Goal: Information Seeking & Learning: Check status

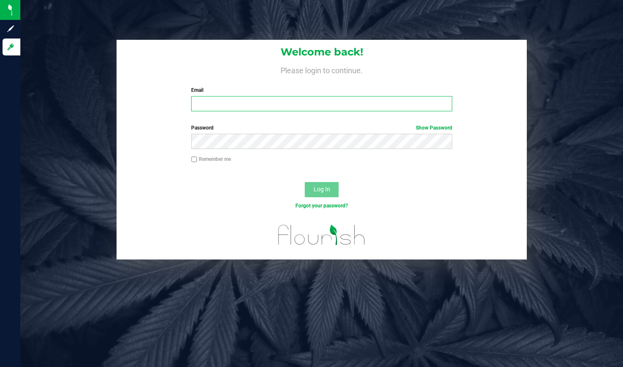
type input "[EMAIL_ADDRESS][DOMAIN_NAME]"
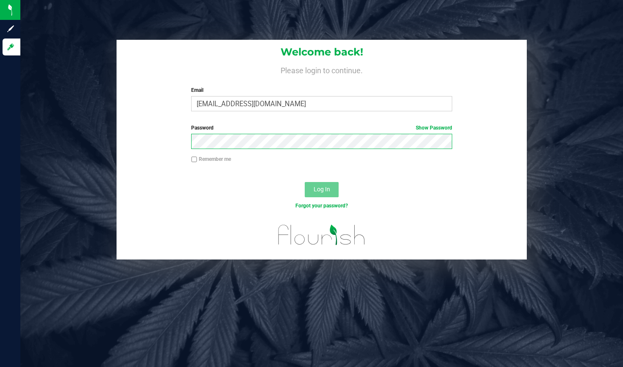
click at [322, 189] on button "Log In" at bounding box center [322, 189] width 34 height 15
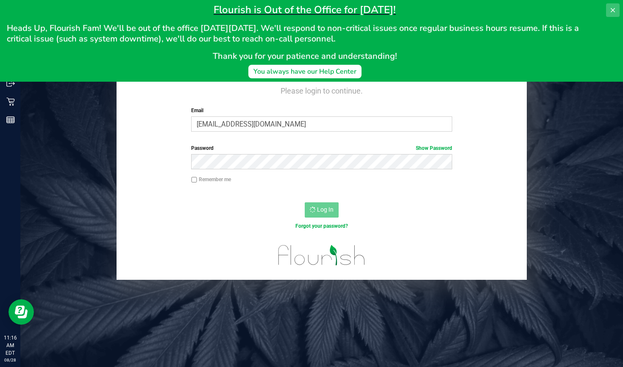
click at [614, 12] on icon at bounding box center [612, 10] width 7 height 7
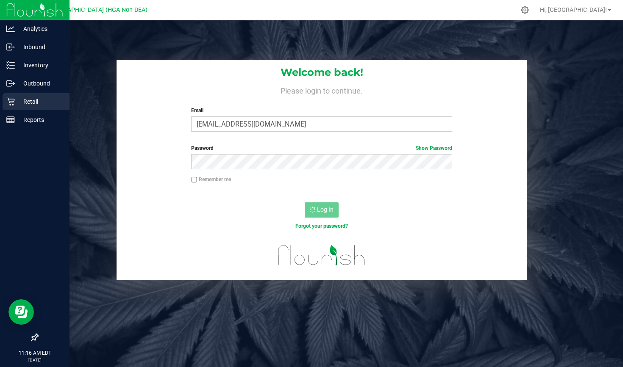
click at [5, 105] on div "Retail" at bounding box center [36, 101] width 67 height 17
click at [22, 118] on p "Reports" at bounding box center [40, 120] width 51 height 10
click at [30, 108] on div "Retail" at bounding box center [36, 101] width 67 height 17
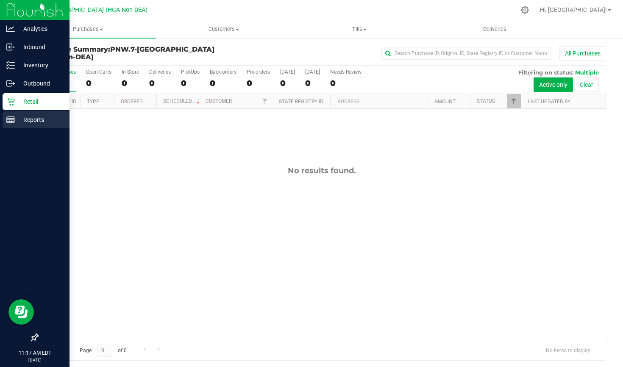
click at [19, 127] on div "Reports" at bounding box center [36, 119] width 67 height 17
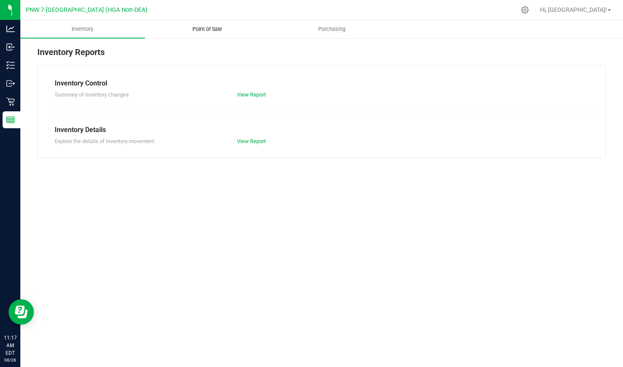
click at [219, 28] on span "Point of Sale" at bounding box center [207, 29] width 53 height 8
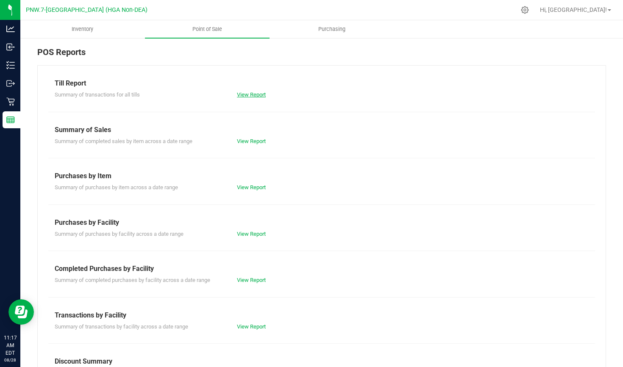
click at [253, 93] on link "View Report" at bounding box center [251, 94] width 29 height 6
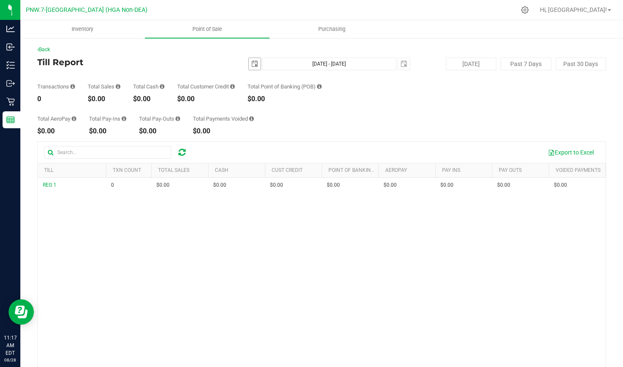
click at [254, 63] on span "select" at bounding box center [254, 64] width 7 height 7
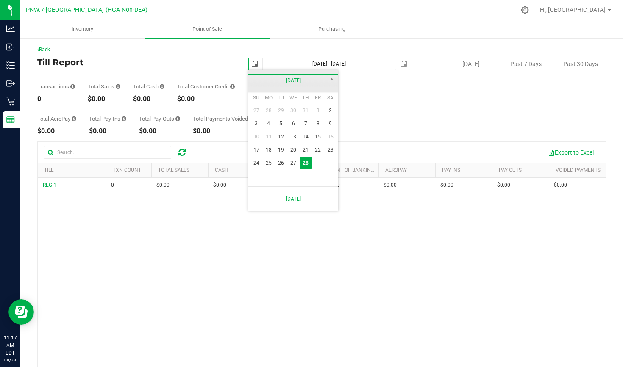
click at [251, 77] on link "[DATE]" at bounding box center [293, 80] width 91 height 13
click at [251, 77] on link "2025" at bounding box center [293, 80] width 91 height 13
click at [338, 76] on link "[DATE]-[DATE]" at bounding box center [293, 80] width 91 height 13
click at [326, 102] on link "[DATE] - [DATE]" at bounding box center [326, 104] width 22 height 22
click at [302, 126] on link "2025" at bounding box center [304, 128] width 22 height 22
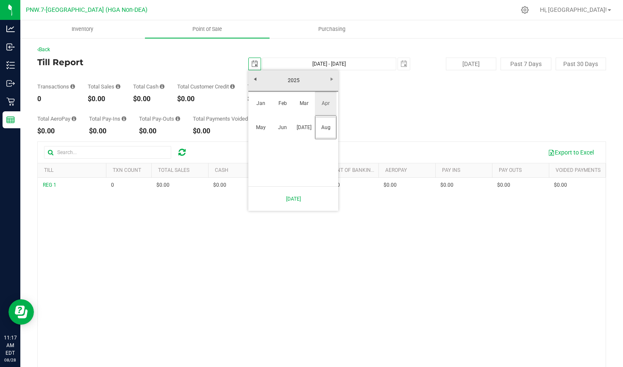
click at [317, 103] on link "Apr" at bounding box center [326, 104] width 22 height 22
click at [280, 113] on link "1" at bounding box center [280, 110] width 12 height 13
type input "[DATE]"
type input "[DATE] - [DATE]"
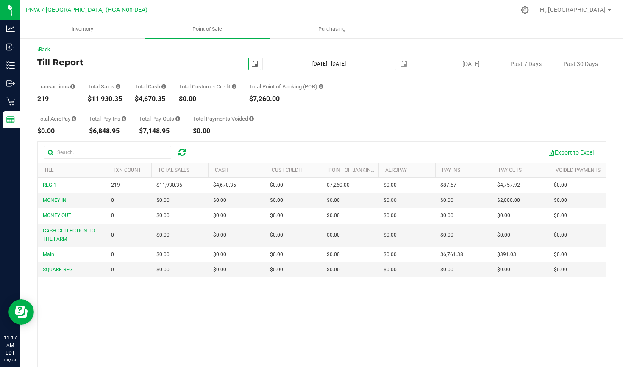
click at [252, 63] on span "select" at bounding box center [254, 64] width 7 height 7
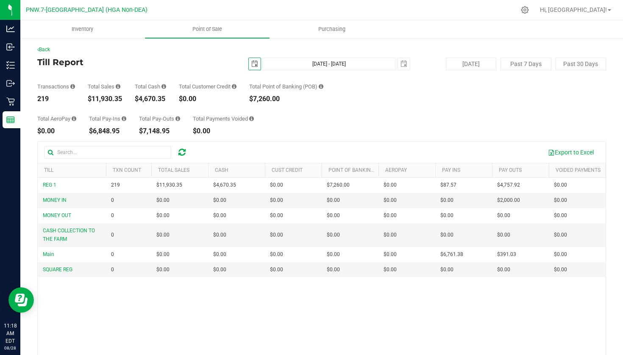
click at [250, 64] on span "select" at bounding box center [255, 64] width 12 height 12
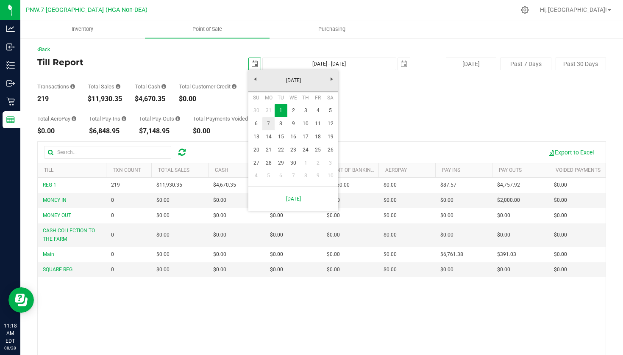
click at [268, 123] on link "7" at bounding box center [268, 123] width 12 height 13
type input "[DATE]"
type input "[DATE] - [DATE]"
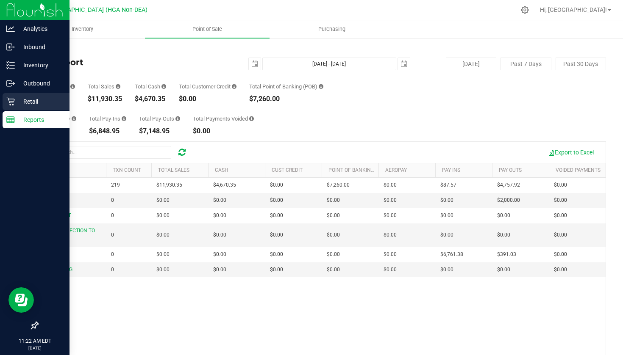
click at [22, 102] on p "Retail" at bounding box center [40, 102] width 51 height 10
